Goal: Navigation & Orientation: Find specific page/section

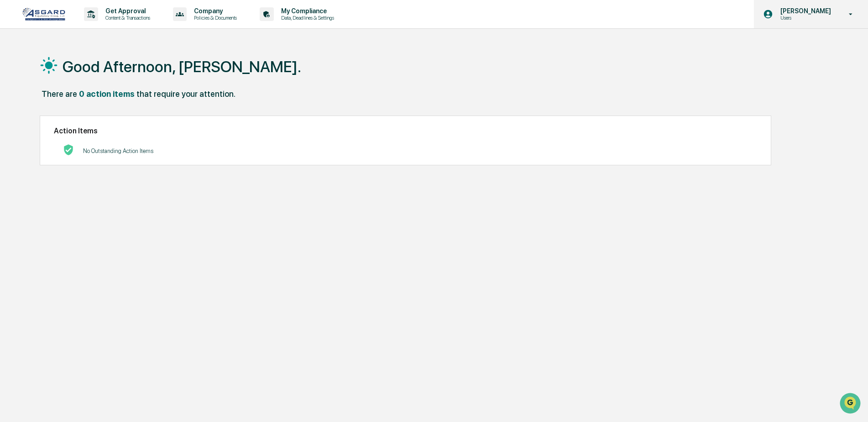
click at [848, 16] on icon at bounding box center [851, 14] width 16 height 9
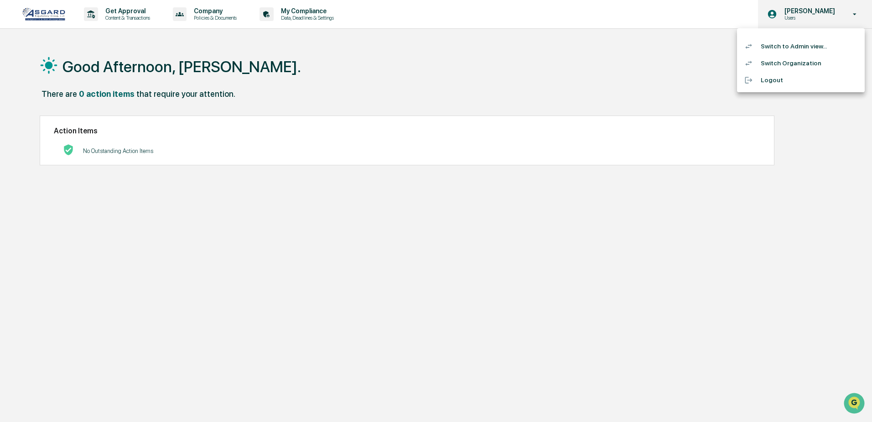
click at [848, 16] on div at bounding box center [436, 211] width 872 height 422
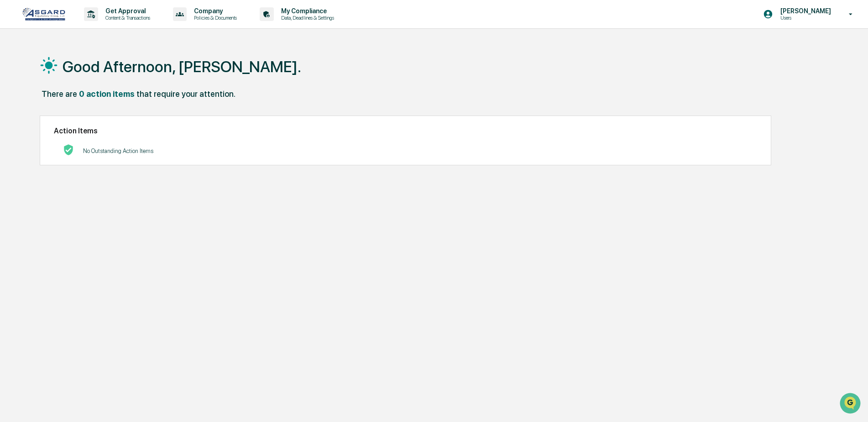
click at [157, 65] on h1 "Good Afternoon, [PERSON_NAME]." at bounding box center [181, 66] width 239 height 18
click at [307, 16] on p "Data, Deadlines & Settings" at bounding box center [306, 18] width 65 height 6
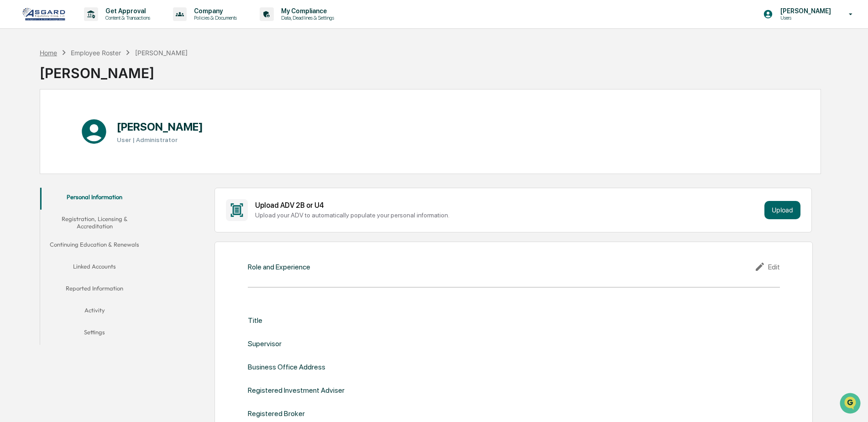
click at [48, 52] on div "Home" at bounding box center [48, 53] width 17 height 8
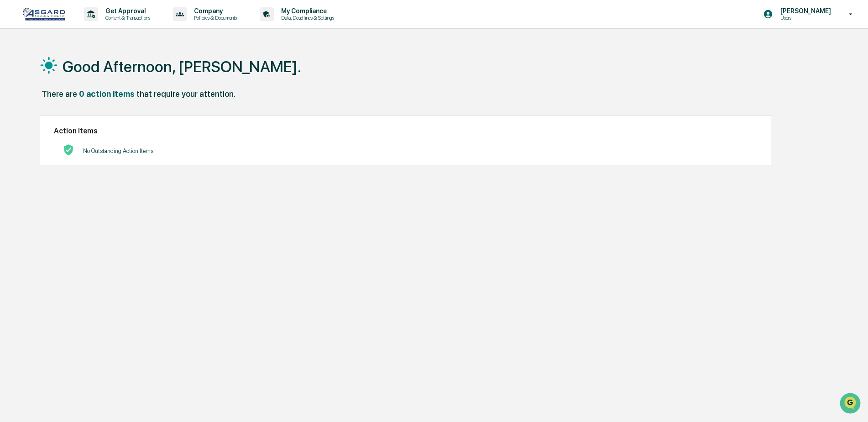
click at [108, 146] on div "No Outstanding Action Items" at bounding box center [118, 150] width 70 height 19
click at [213, 17] on p "Policies & Documents" at bounding box center [214, 18] width 55 height 6
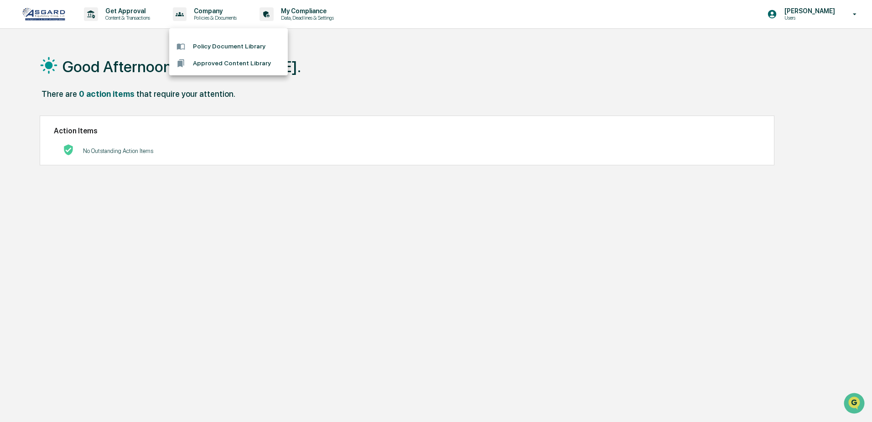
click at [123, 12] on div at bounding box center [436, 211] width 872 height 422
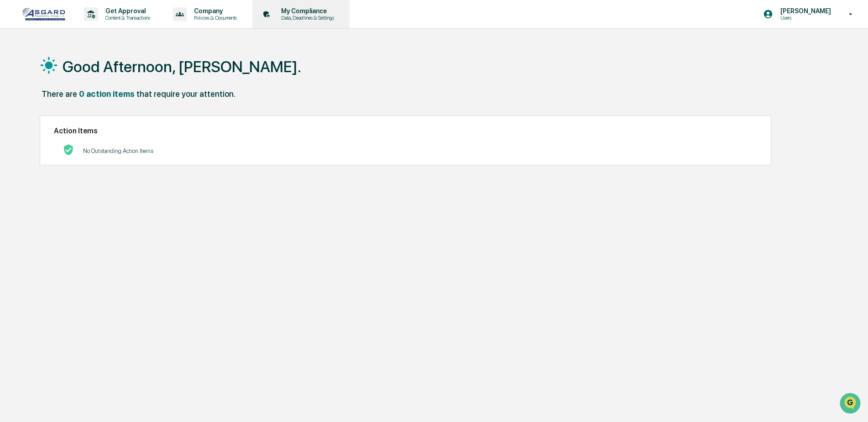
click at [302, 12] on p "My Compliance" at bounding box center [306, 10] width 65 height 7
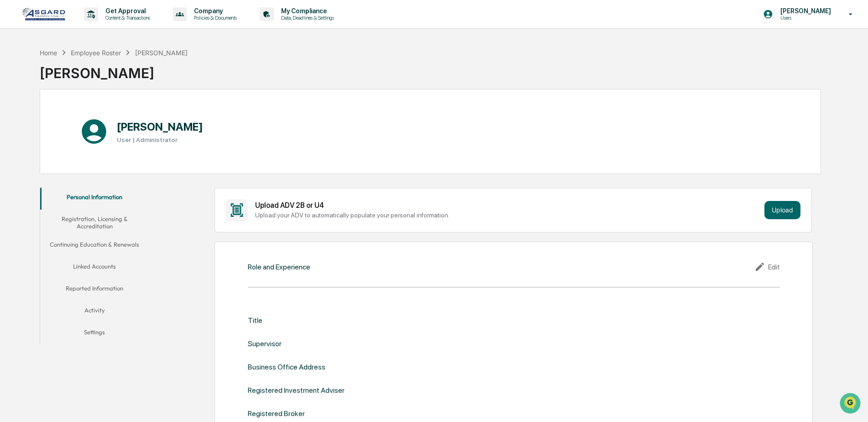
click at [90, 265] on button "Linked Accounts" at bounding box center [94, 268] width 109 height 22
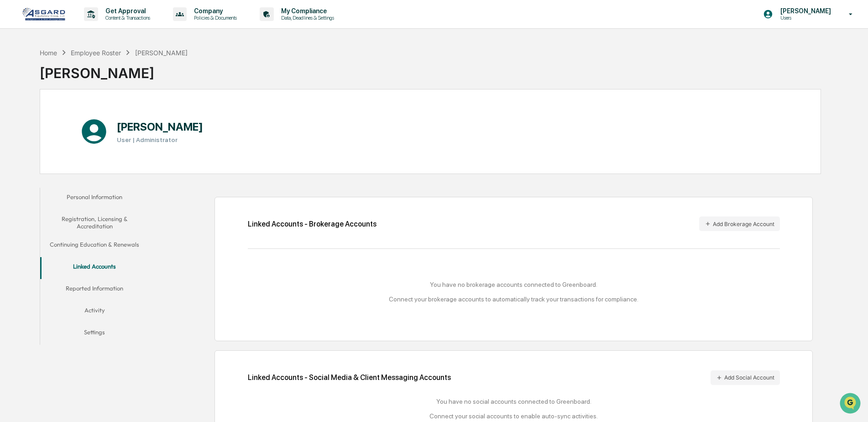
click at [96, 311] on button "Activity" at bounding box center [94, 312] width 109 height 22
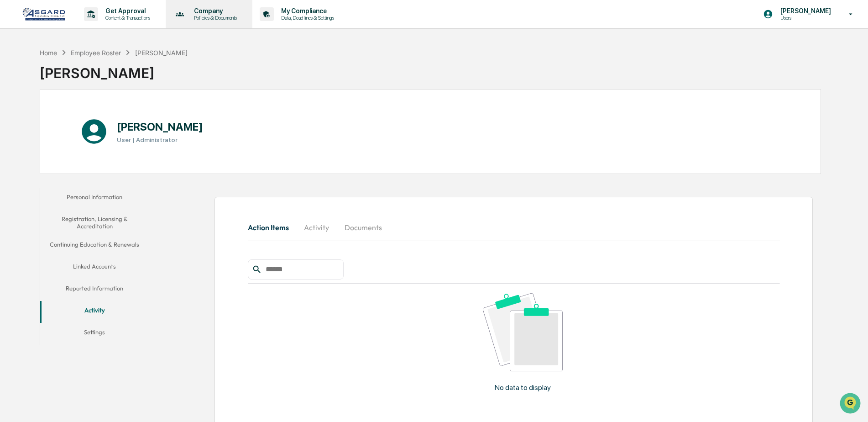
click at [217, 18] on p "Policies & Documents" at bounding box center [214, 18] width 55 height 6
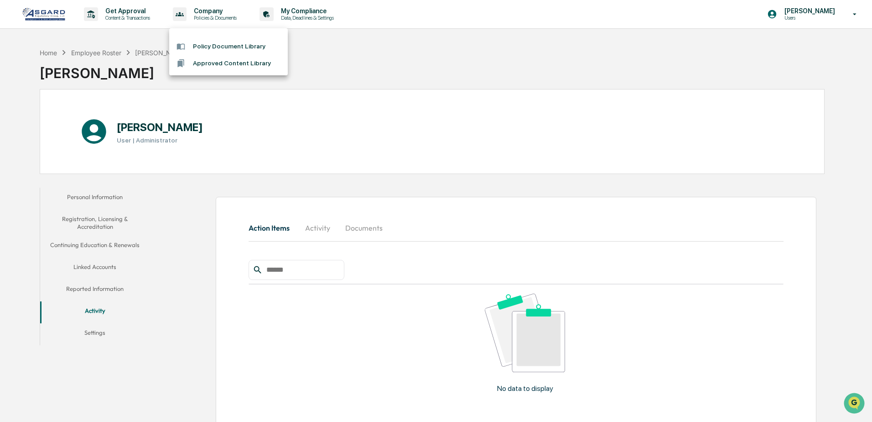
click at [134, 16] on div at bounding box center [436, 211] width 872 height 422
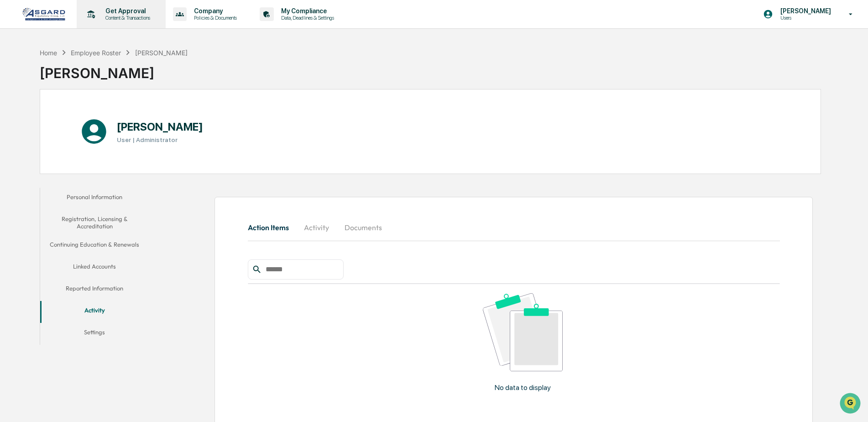
click at [127, 11] on p "Get Approval" at bounding box center [126, 10] width 57 height 7
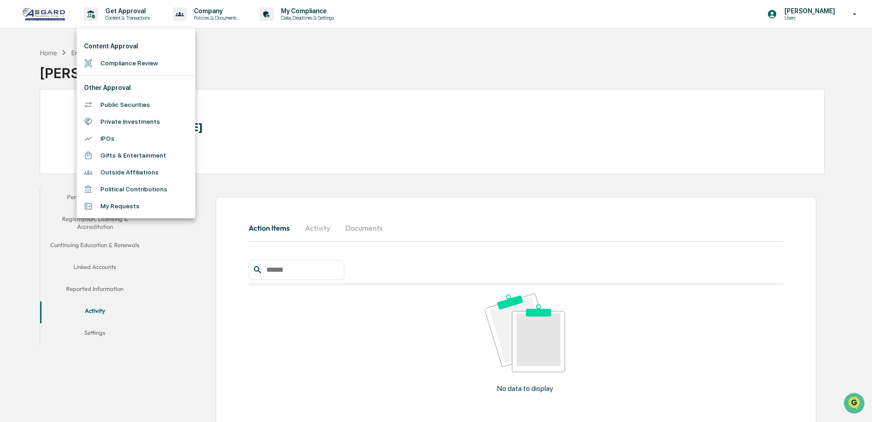
click at [221, 11] on div at bounding box center [436, 211] width 872 height 422
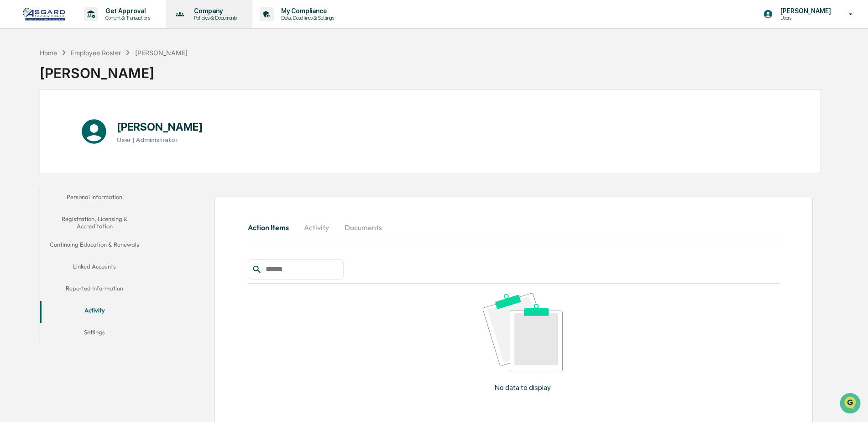
click at [220, 16] on p "Policies & Documents" at bounding box center [214, 18] width 55 height 6
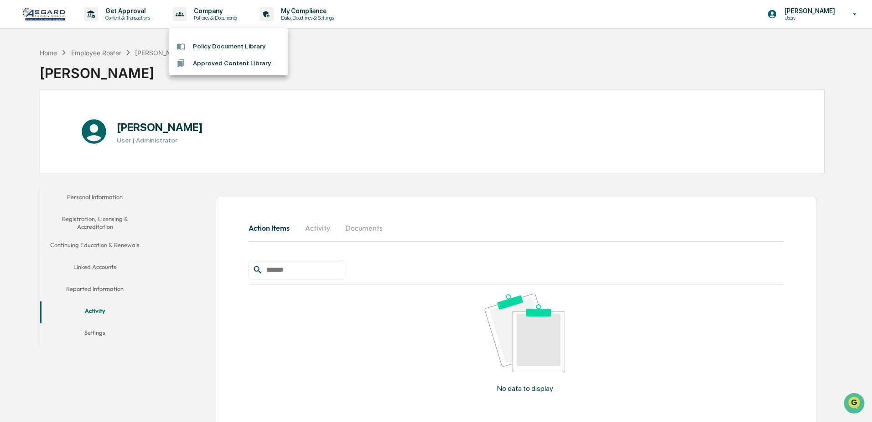
click at [303, 13] on div at bounding box center [436, 211] width 872 height 422
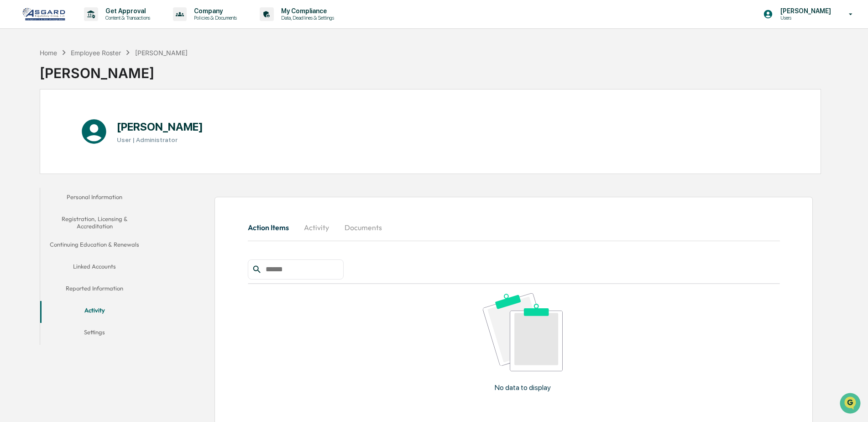
click at [303, 13] on p "My Compliance" at bounding box center [306, 10] width 65 height 7
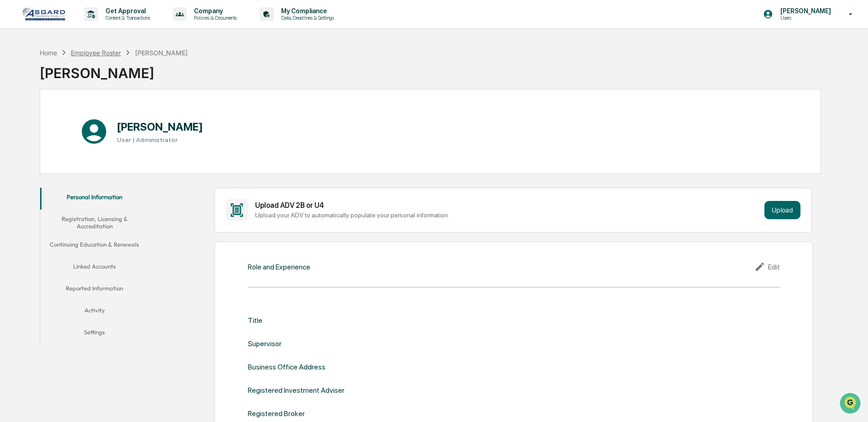
click at [91, 54] on div "Employee Roster" at bounding box center [96, 53] width 50 height 8
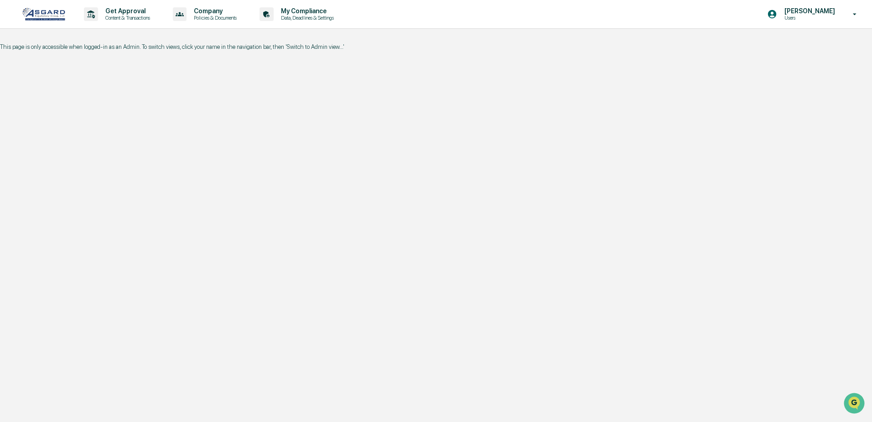
click at [823, 17] on p "Users" at bounding box center [808, 18] width 62 height 6
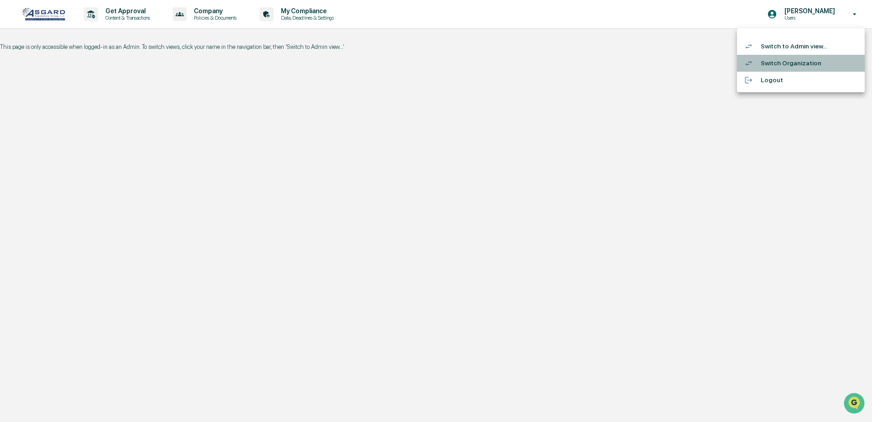
click at [789, 62] on li "Switch Organization" at bounding box center [801, 63] width 128 height 17
